Goal: Find specific page/section

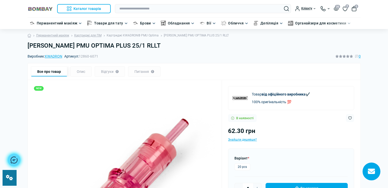
click at [132, 34] on link "Картриджі KWADRON® PMU Optima" at bounding box center [133, 35] width 52 height 5
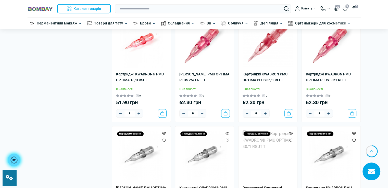
scroll to position [433, 0]
